Goal: Information Seeking & Learning: Compare options

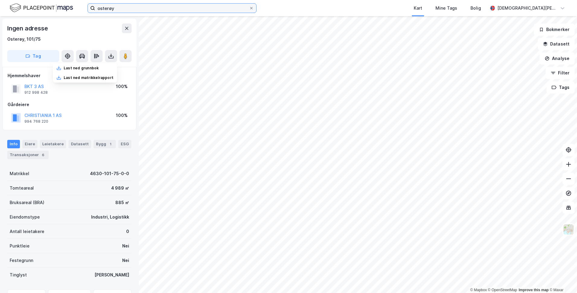
click at [139, 9] on input "osterøy" at bounding box center [172, 8] width 154 height 9
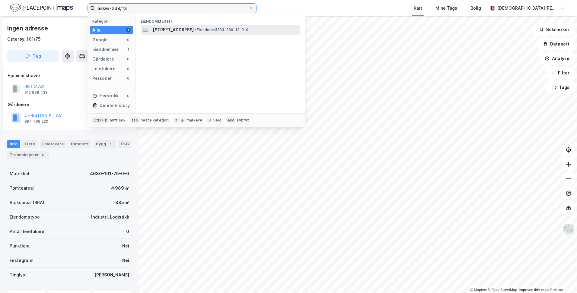
type input "asker-239/13"
click at [175, 28] on span "[STREET_ADDRESS]" at bounding box center [173, 29] width 41 height 7
